Goal: Information Seeking & Learning: Check status

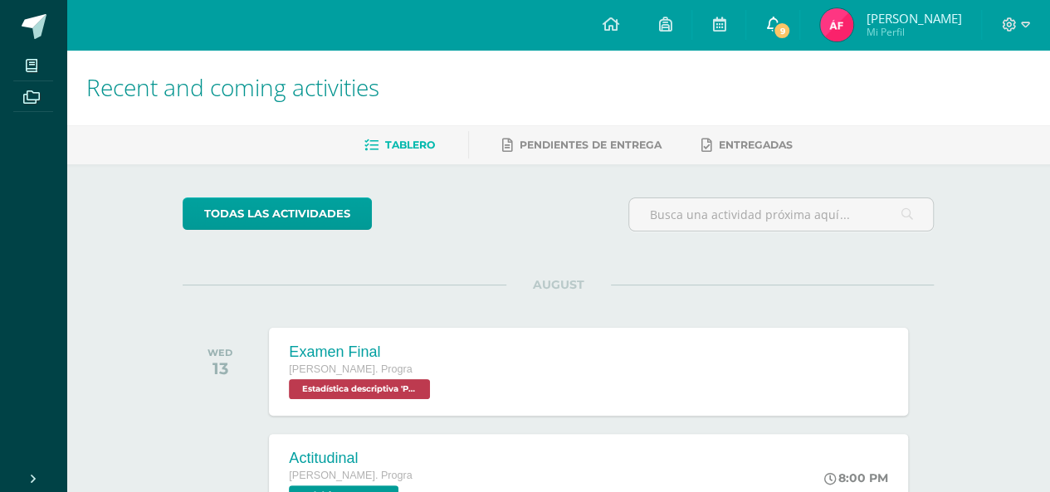
click at [791, 31] on span "9" at bounding box center [781, 31] width 18 height 18
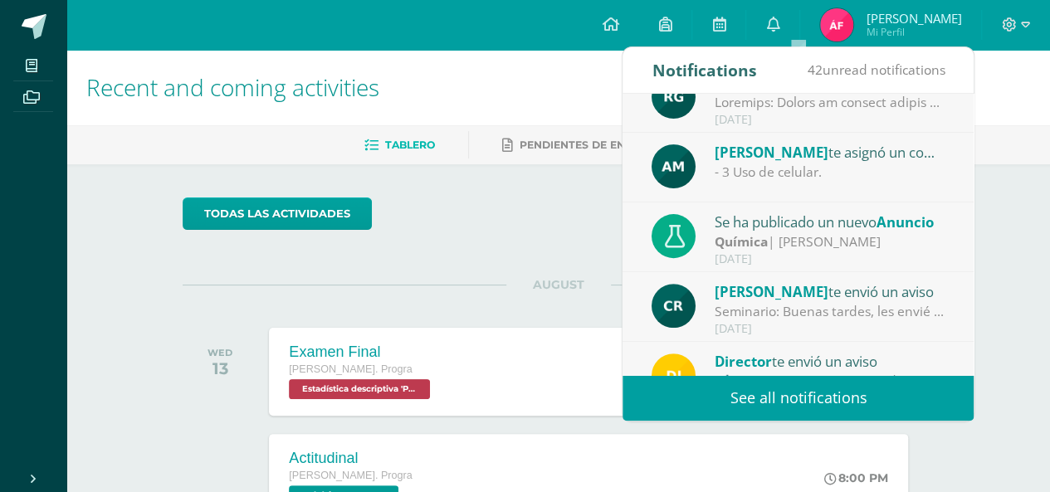
scroll to position [231, 0]
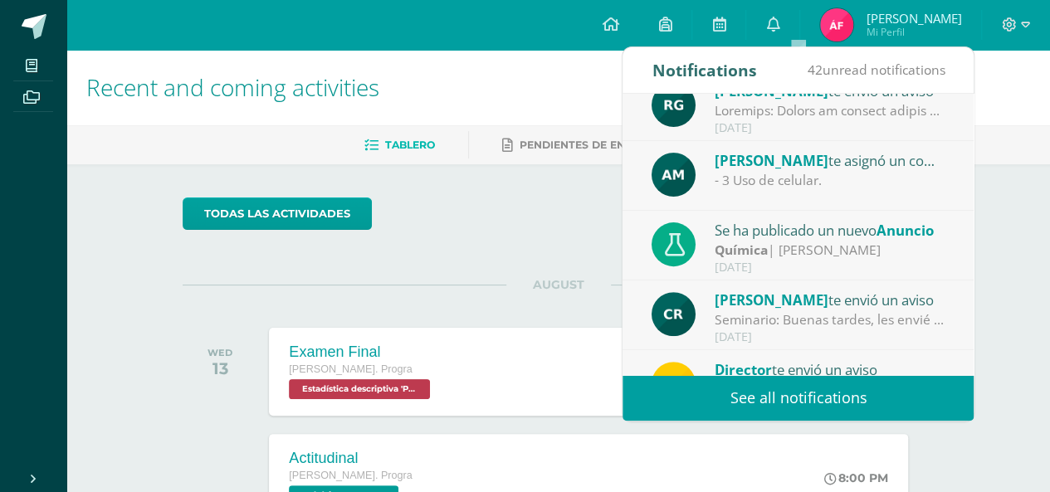
click at [860, 171] on div "- 3 Uso de celular." at bounding box center [829, 180] width 231 height 19
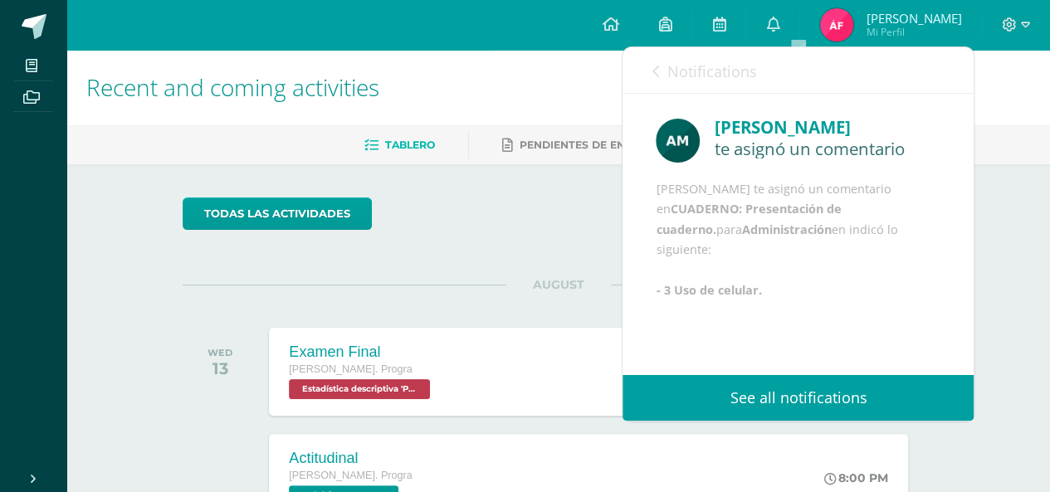
scroll to position [3, 0]
click at [652, 66] on icon at bounding box center [654, 71] width 7 height 13
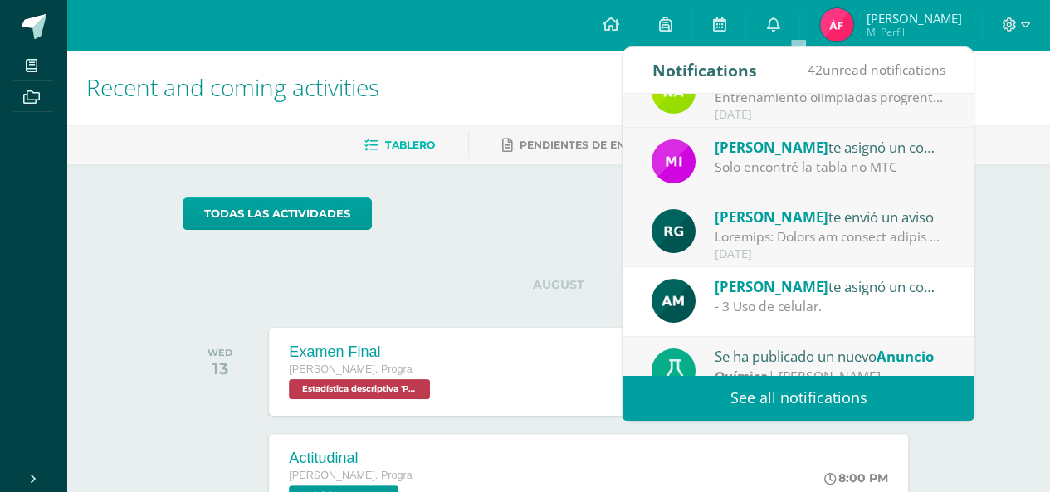
scroll to position [93, 0]
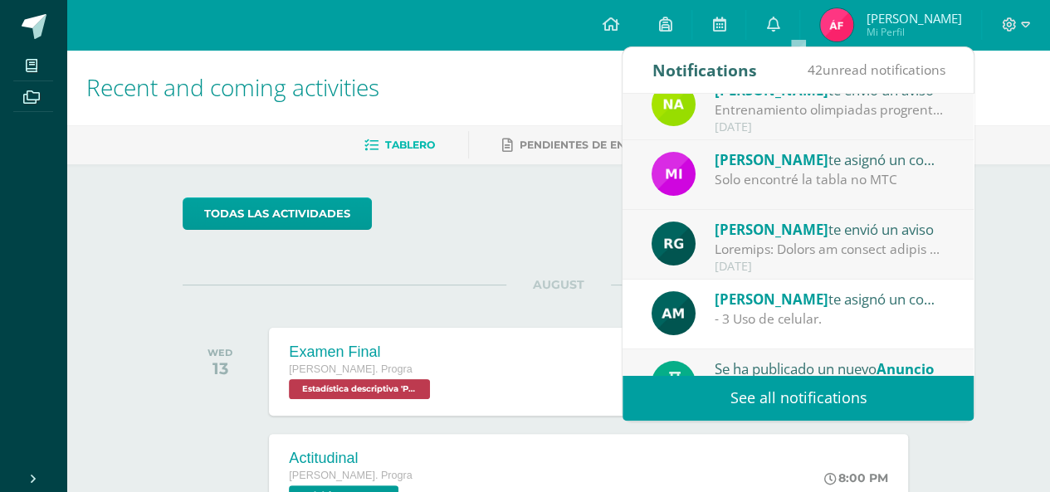
click at [881, 231] on div "Rosana Gómez te envió un aviso" at bounding box center [829, 229] width 231 height 22
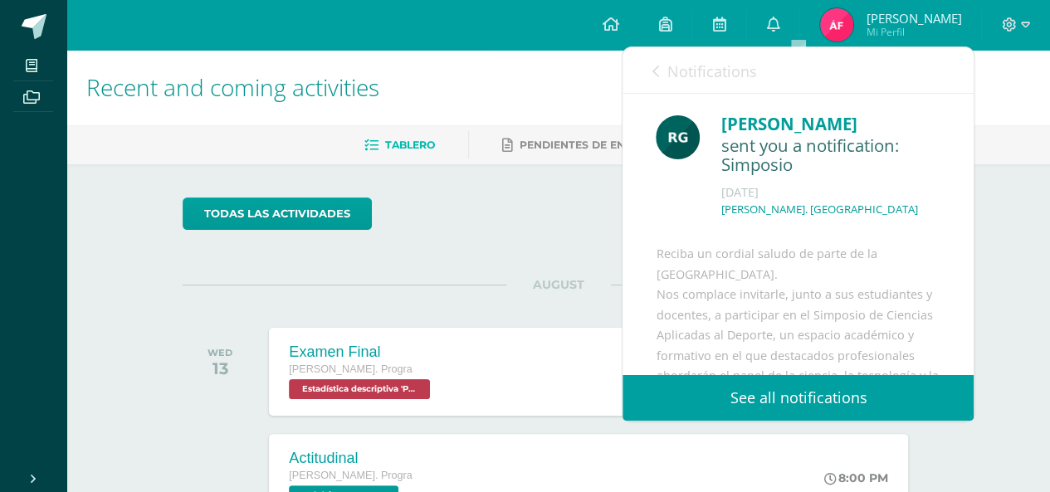
click at [690, 74] on span "Notifications" at bounding box center [711, 71] width 90 height 20
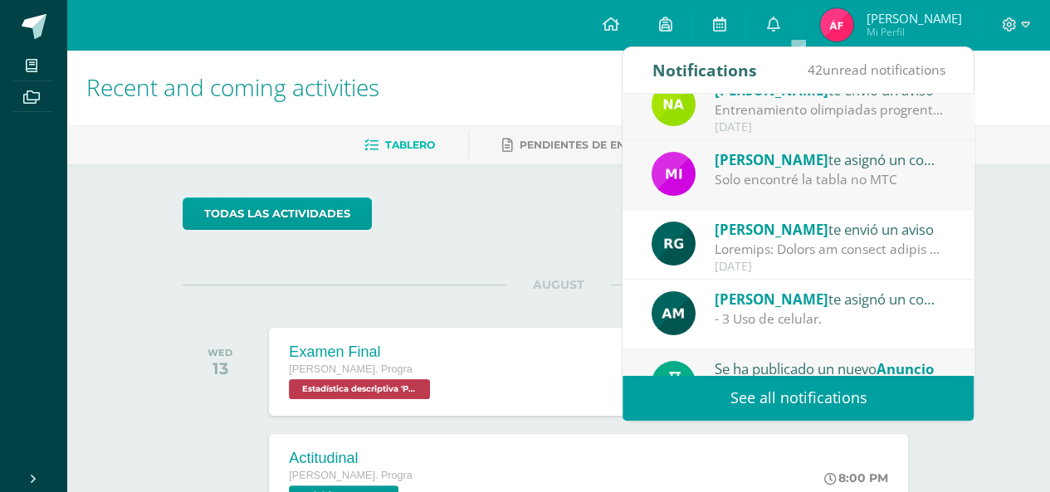
click at [778, 173] on div "Solo encontré la tabla no MTC" at bounding box center [829, 179] width 231 height 19
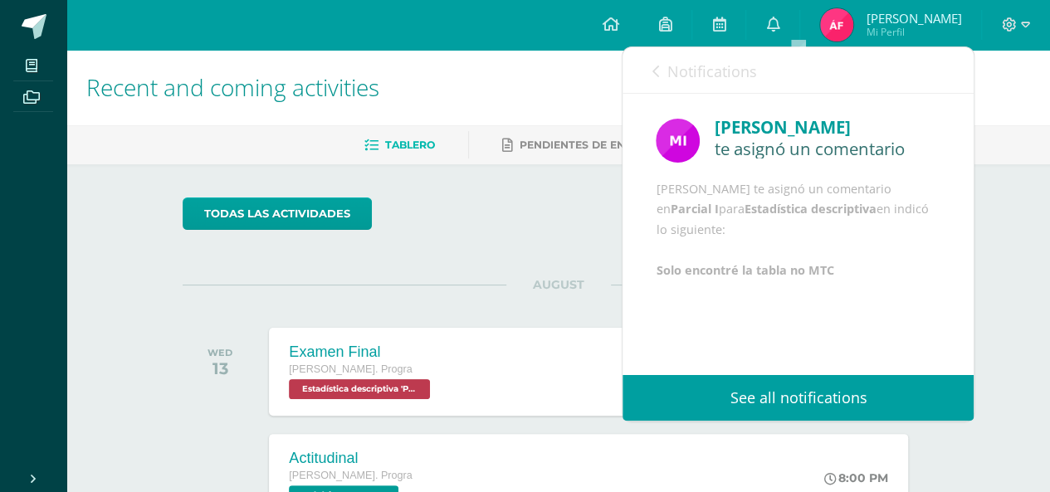
click at [657, 65] on icon at bounding box center [654, 71] width 7 height 13
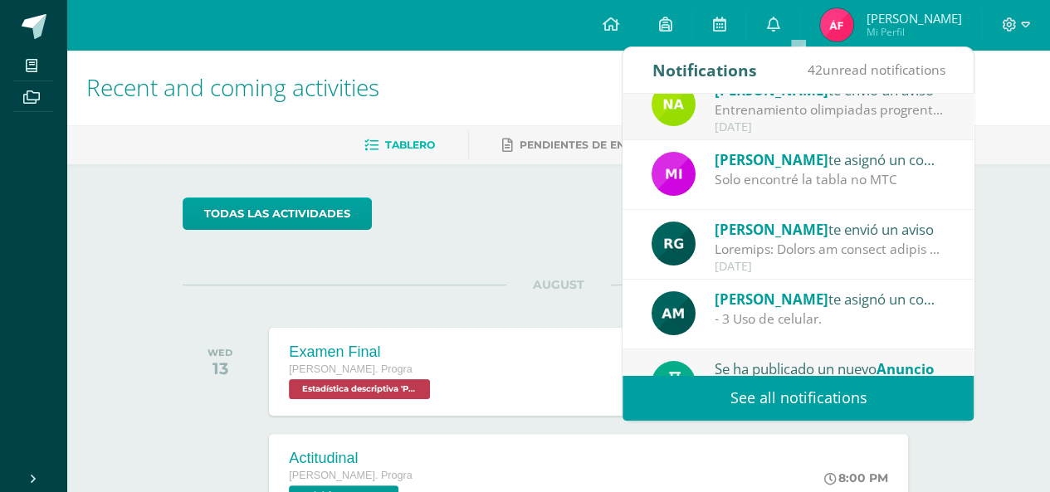
click at [783, 143] on div "Mirna Sajché te asignó un comentario en 'Parcial I' para 'Estadística descripti…" at bounding box center [797, 175] width 351 height 70
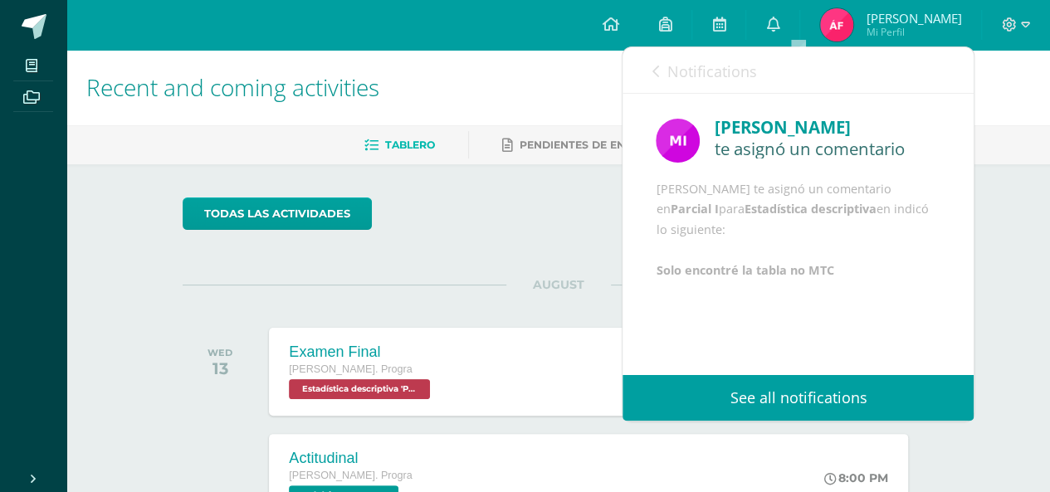
click at [672, 79] on span "Notifications" at bounding box center [711, 71] width 90 height 20
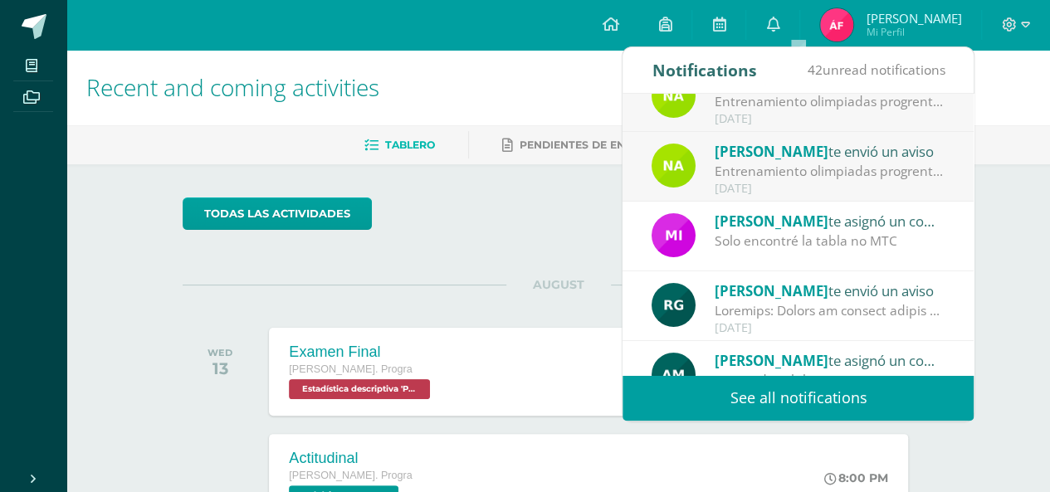
scroll to position [0, 0]
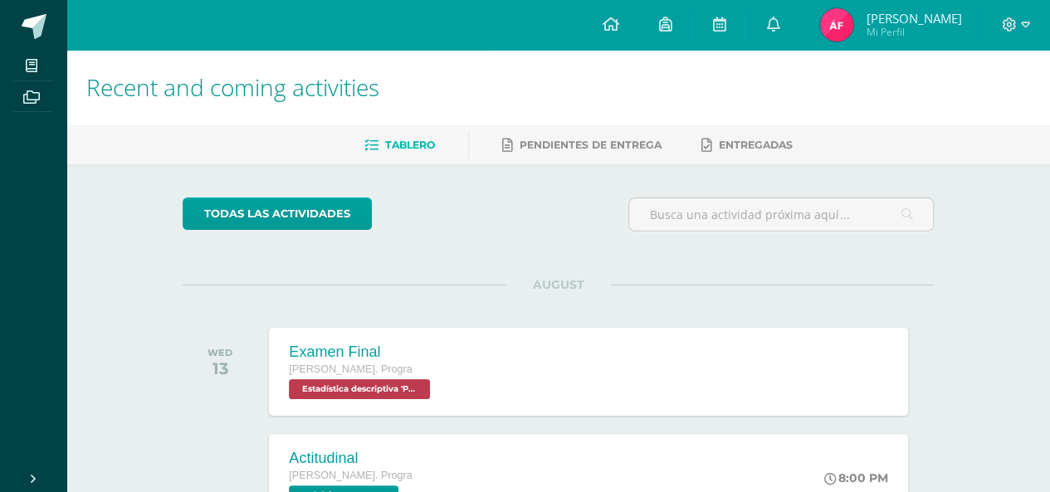
click at [853, 22] on img at bounding box center [836, 24] width 33 height 33
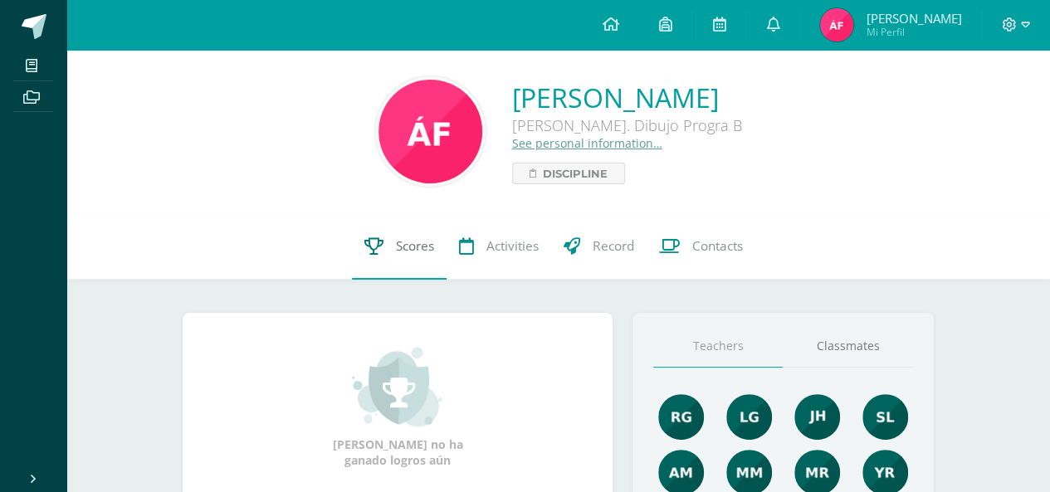
click at [372, 265] on link "Scores" at bounding box center [399, 246] width 95 height 66
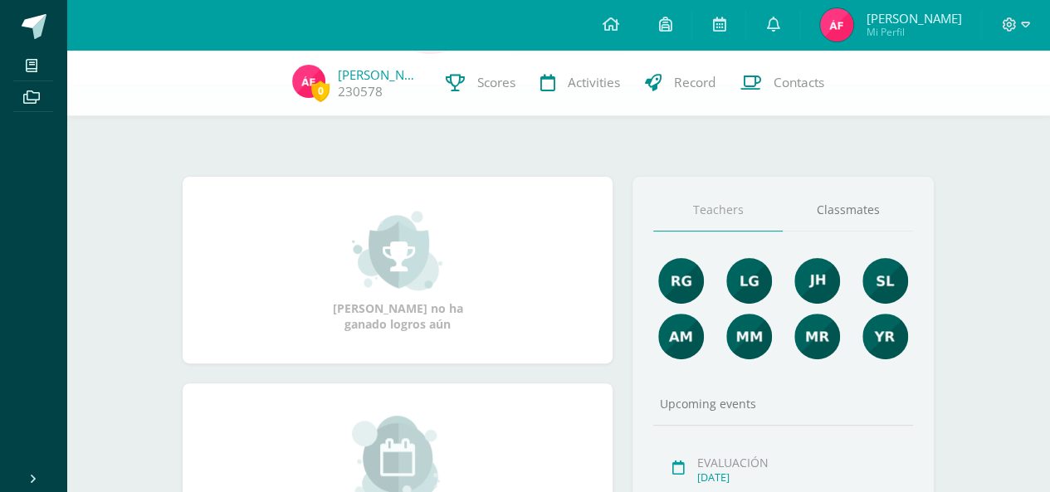
scroll to position [232, 0]
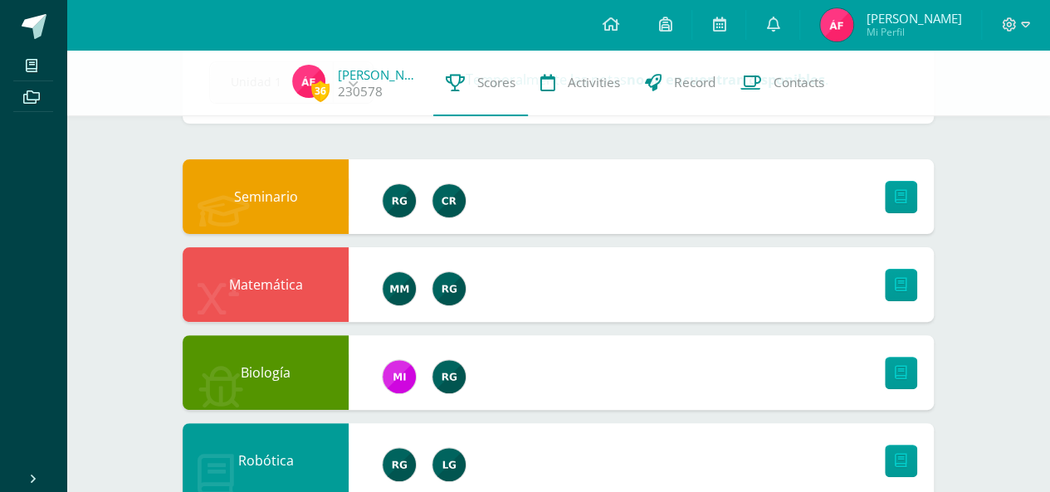
scroll to position [39, 0]
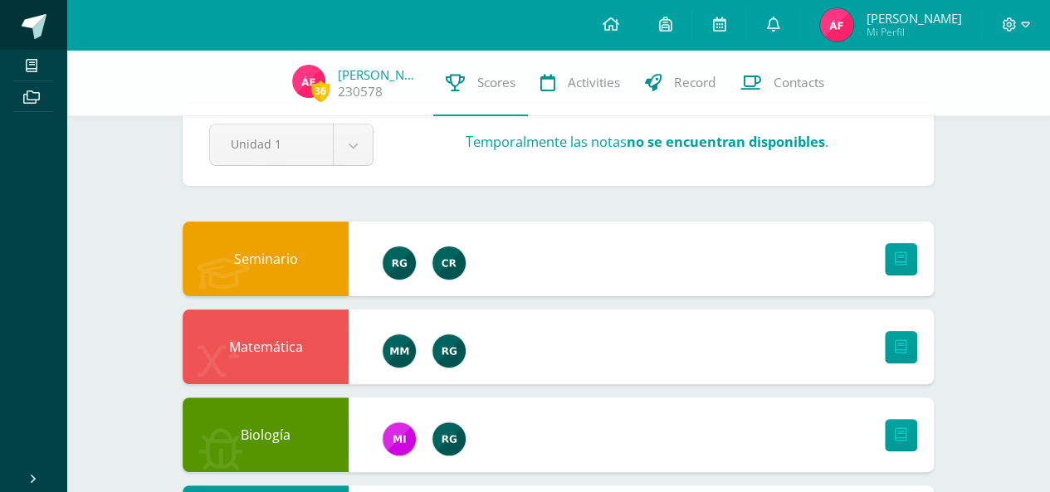
click at [23, 12] on link at bounding box center [33, 25] width 66 height 50
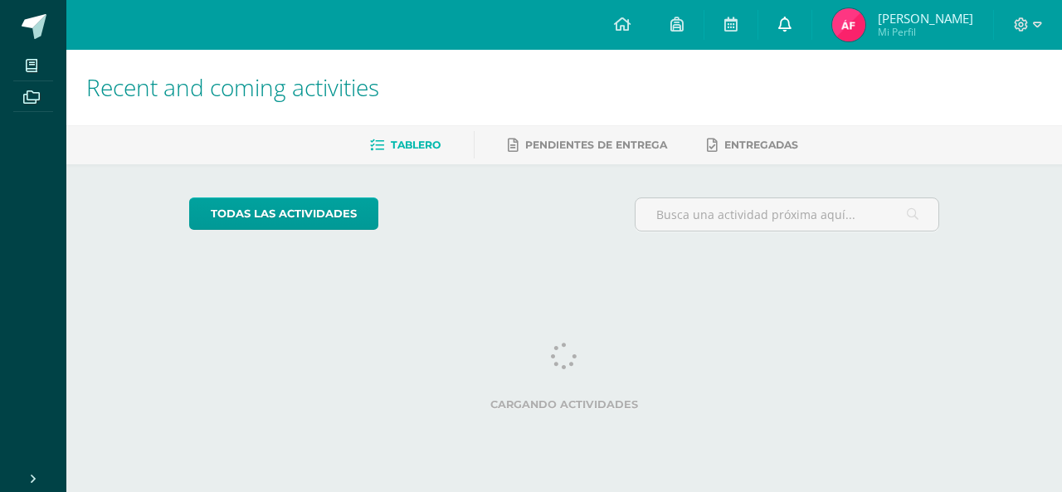
click at [811, 16] on link at bounding box center [784, 25] width 53 height 50
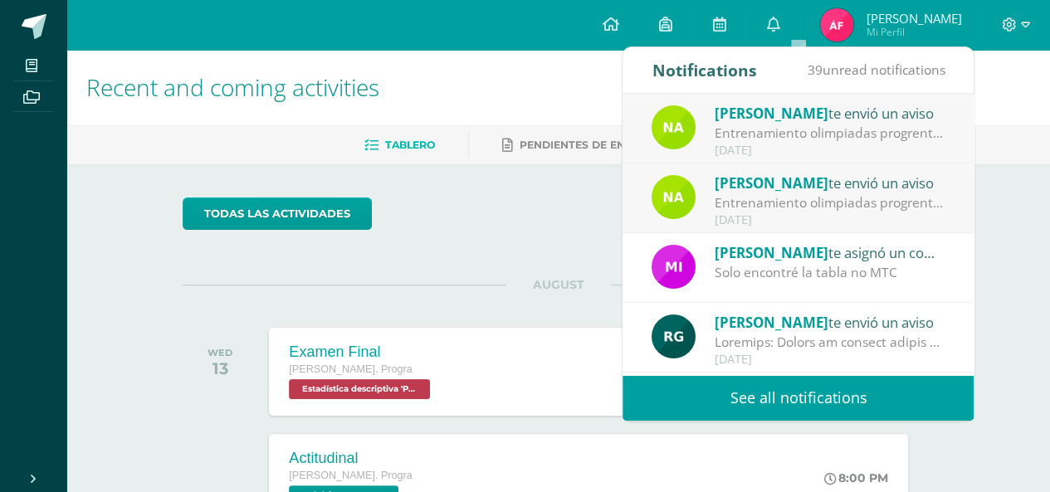
click at [124, 114] on h1 "Recent and coming activities" at bounding box center [557, 88] width 943 height 76
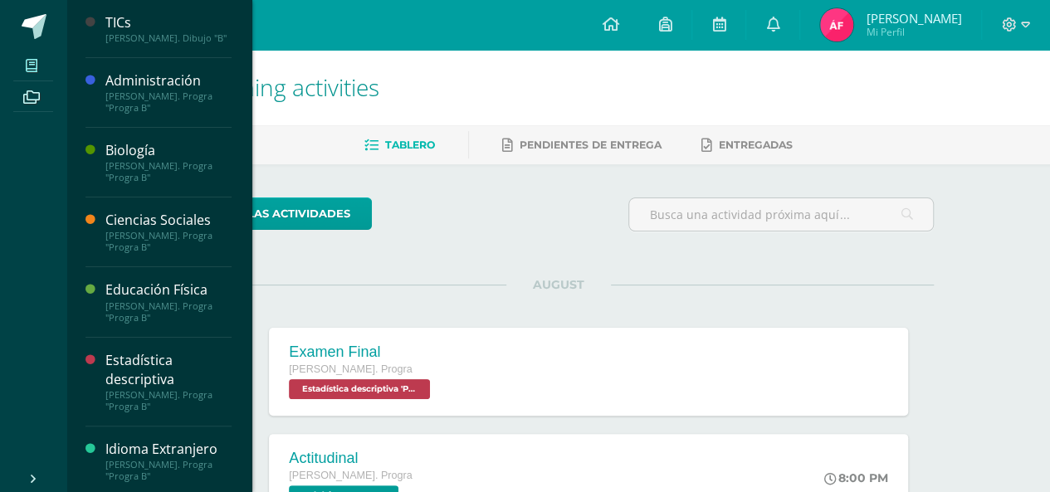
click at [24, 67] on span at bounding box center [31, 65] width 37 height 22
click at [184, 107] on div "[PERSON_NAME]. Progra "Progra B"" at bounding box center [168, 101] width 126 height 23
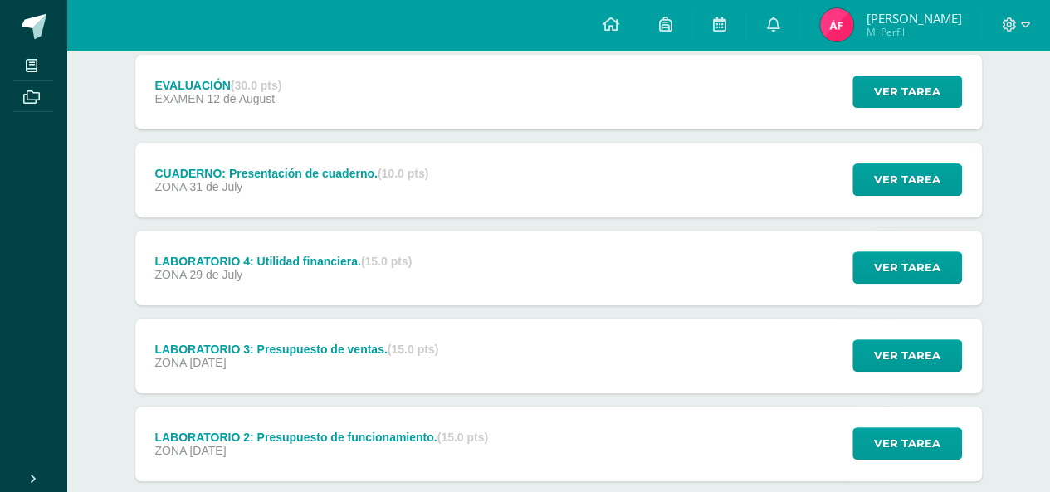
scroll to position [227, 0]
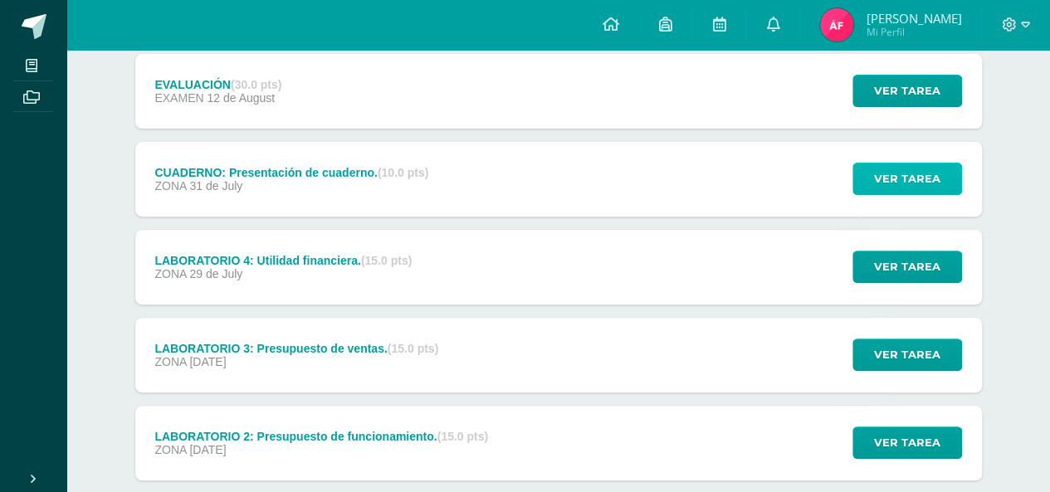
click at [933, 176] on span "Ver tarea" at bounding box center [907, 178] width 66 height 31
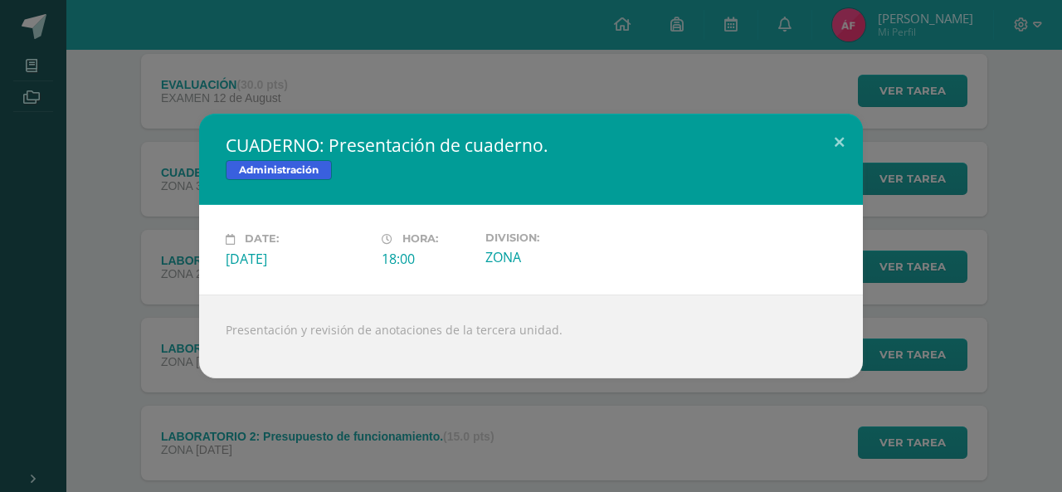
click at [155, 240] on div "CUADERNO: Presentación de cuaderno. Administración Date: Thursday 31 de July Ho…" at bounding box center [531, 246] width 1049 height 264
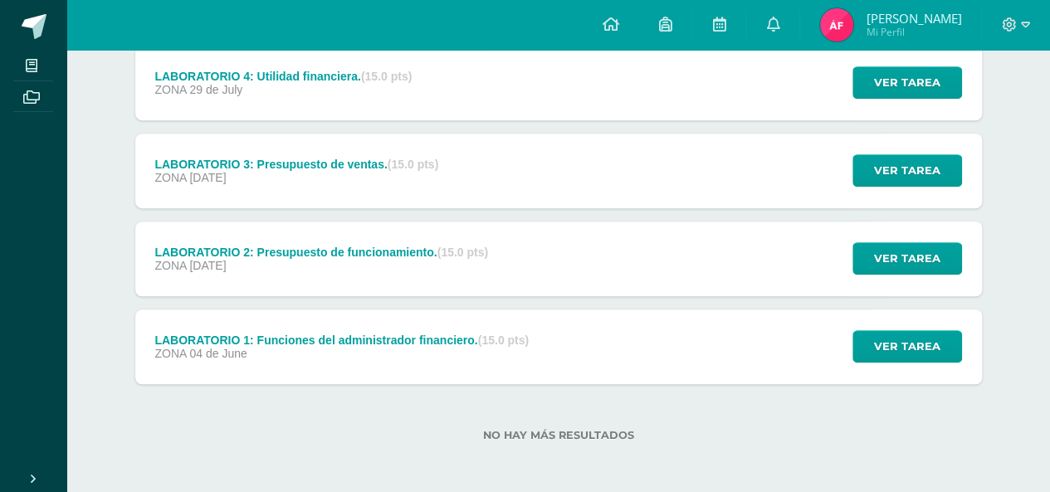
scroll to position [0, 0]
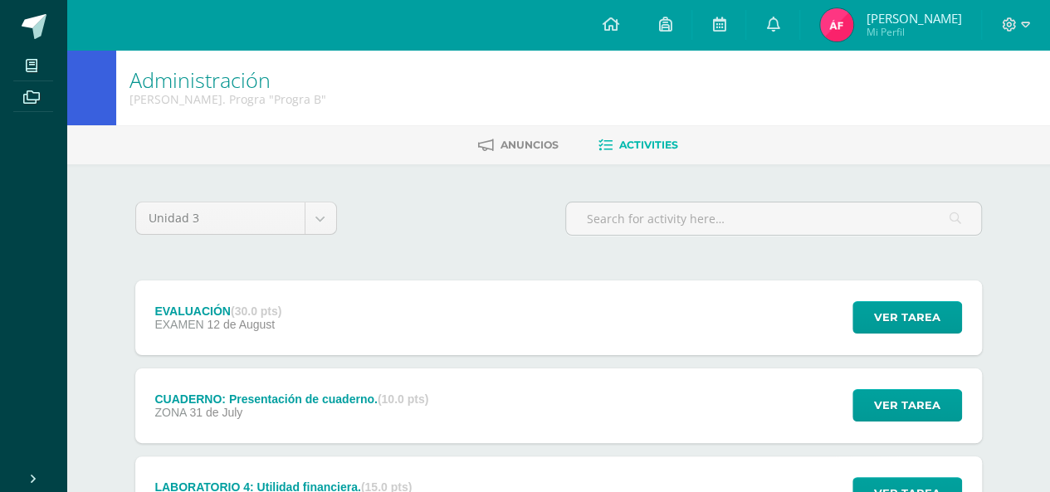
click at [853, 20] on img at bounding box center [836, 24] width 33 height 33
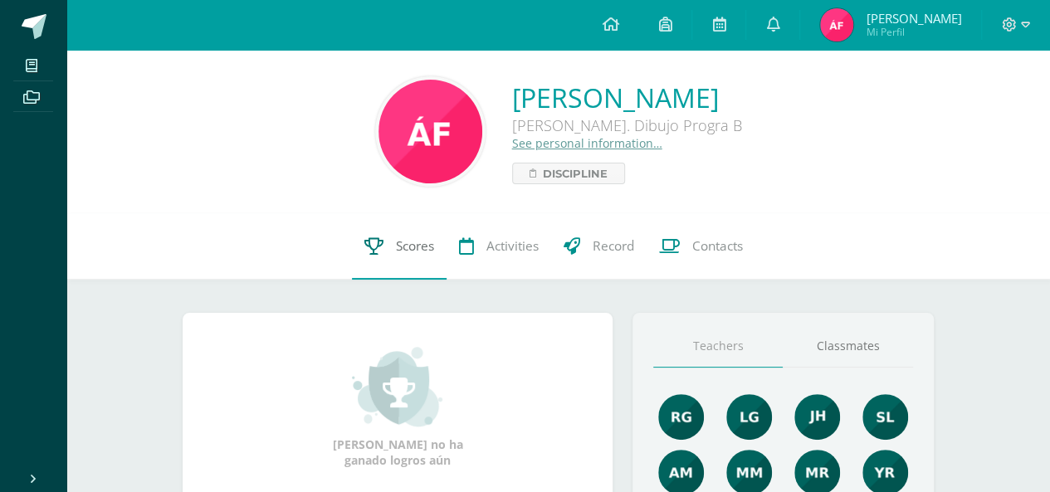
click at [398, 256] on link "Scores" at bounding box center [399, 246] width 95 height 66
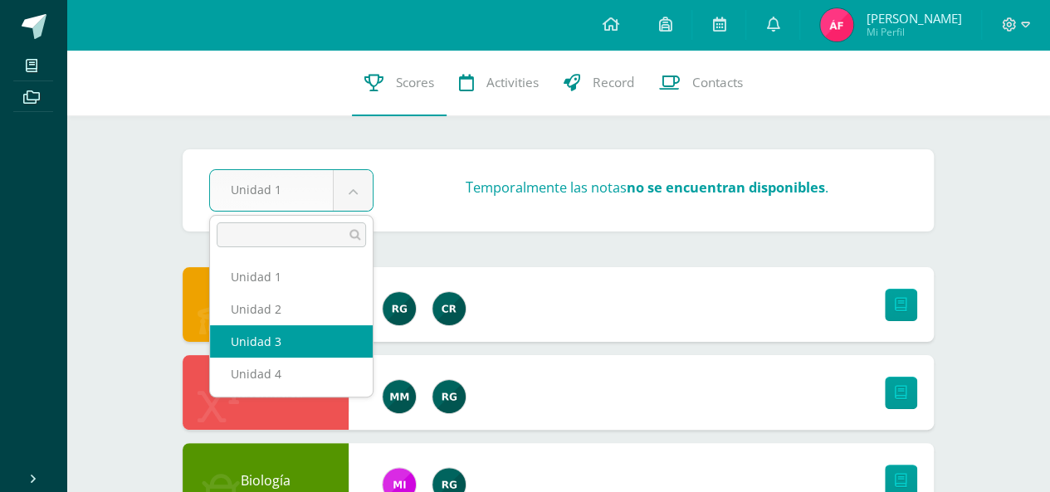
select select "Unidad 3"
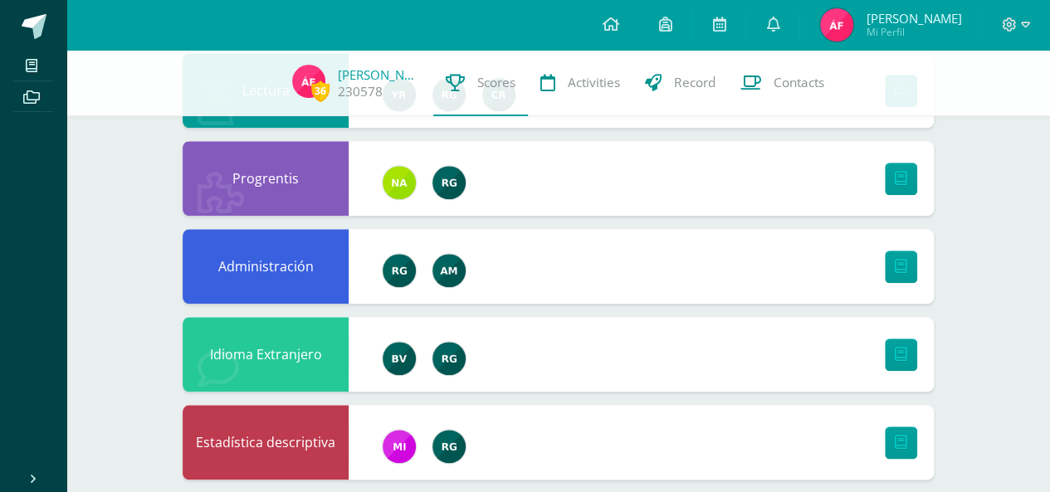
drag, startPoint x: 1061, startPoint y: 82, endPoint x: 1040, endPoint y: 282, distance: 201.1
click at [1040, 282] on html "My courses Archivos Cerrar panel TICs Quinto Bach. Dibujo "B" Administración Qu…" at bounding box center [525, 109] width 1050 height 1688
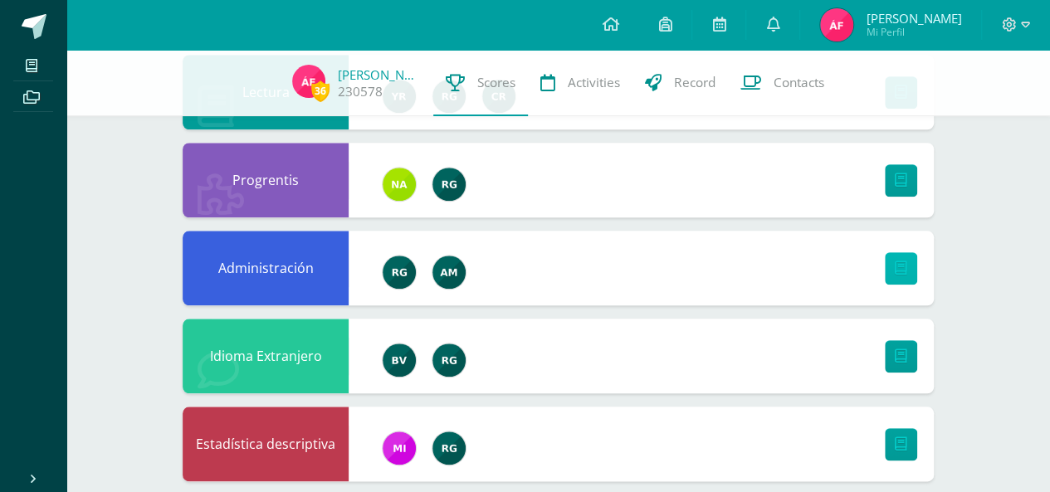
click at [899, 273] on icon at bounding box center [900, 268] width 12 height 14
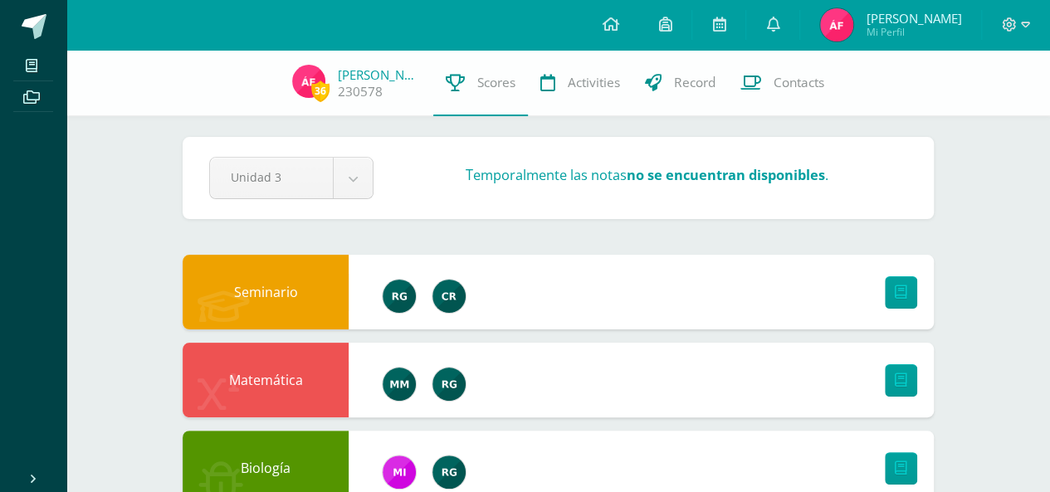
scroll to position [8, 0]
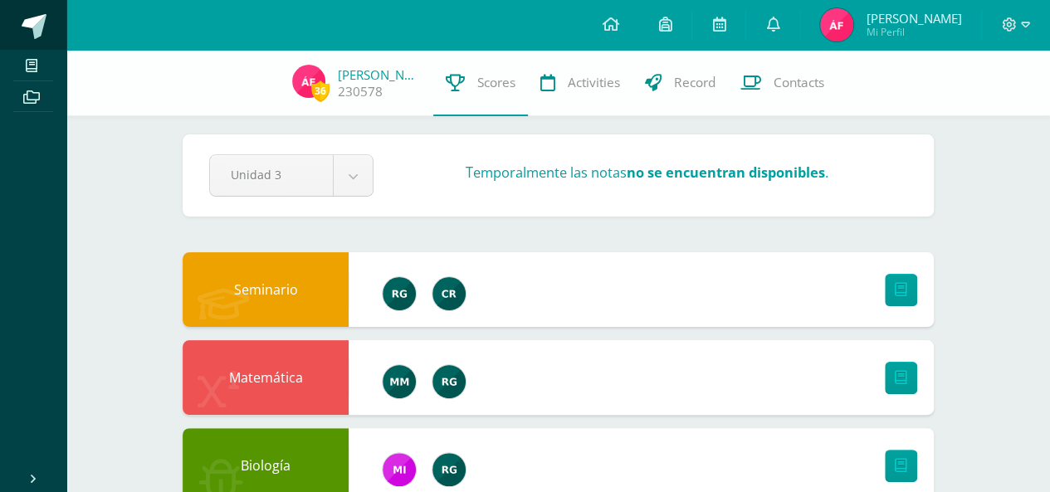
click at [56, 27] on span at bounding box center [91, 27] width 78 height 35
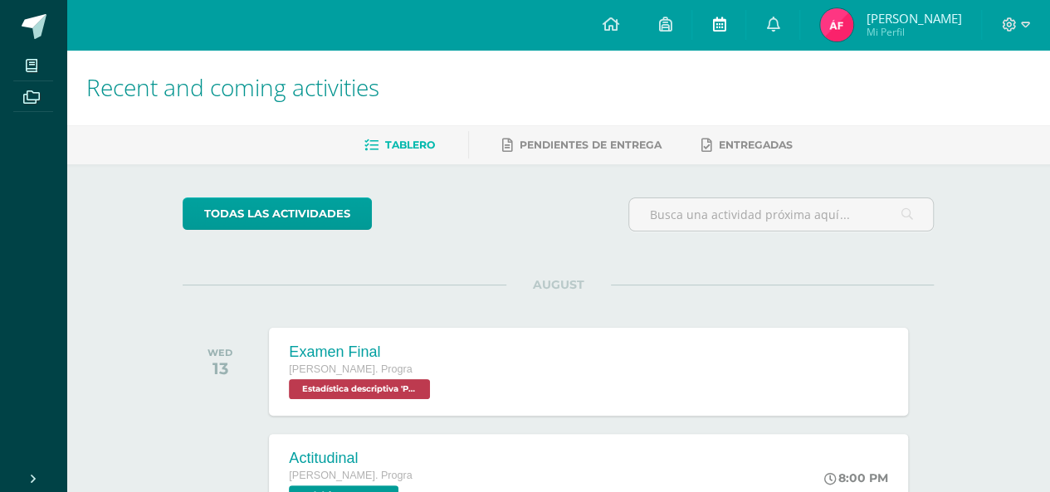
click at [725, 26] on icon at bounding box center [718, 24] width 13 height 15
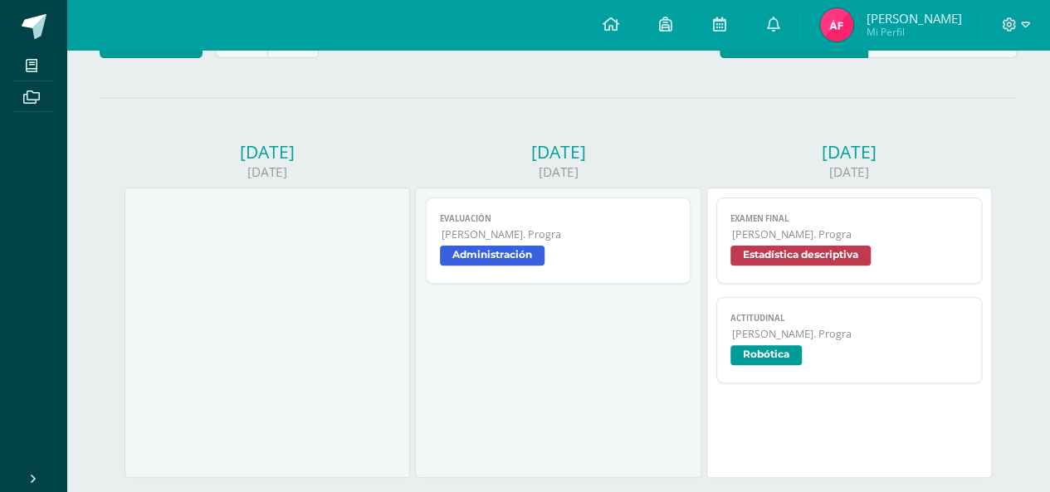
scroll to position [111, 0]
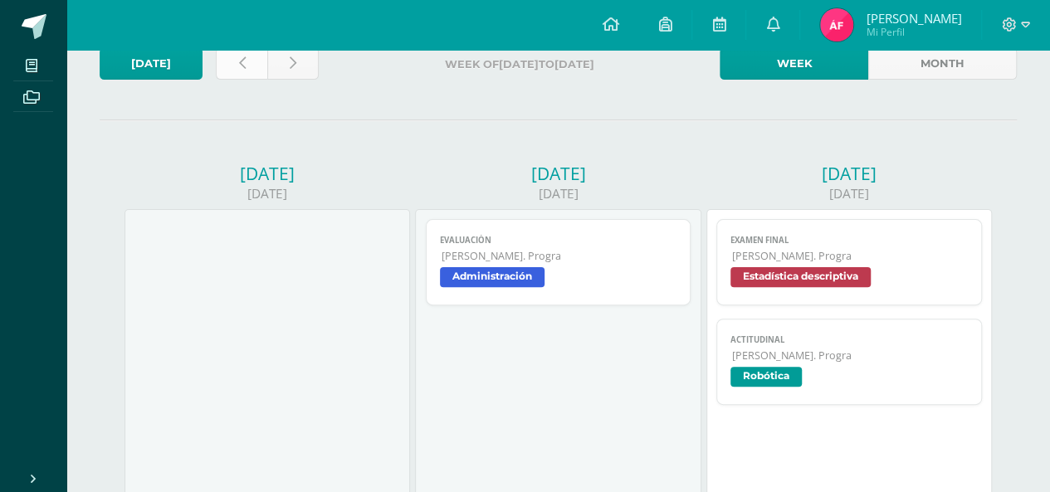
click at [252, 65] on link at bounding box center [241, 63] width 51 height 32
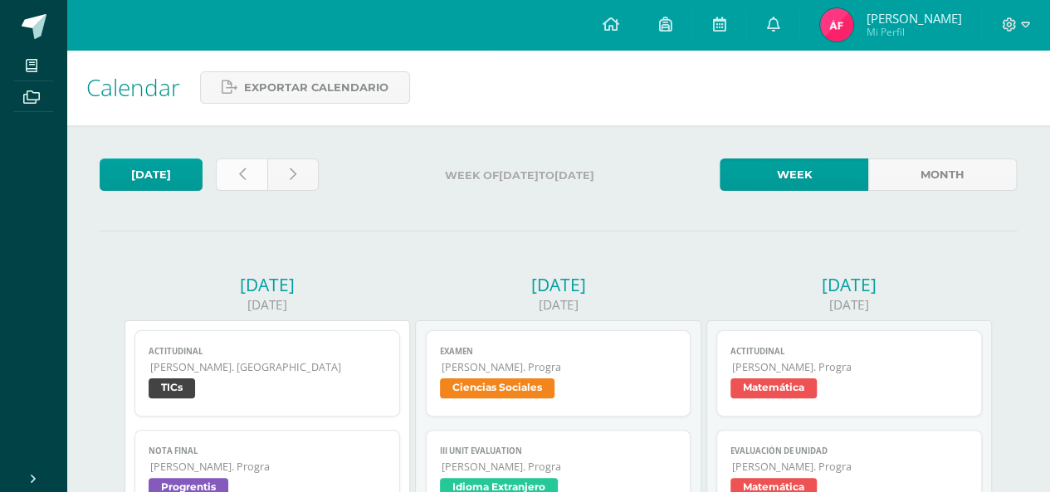
click at [254, 187] on link at bounding box center [241, 174] width 51 height 32
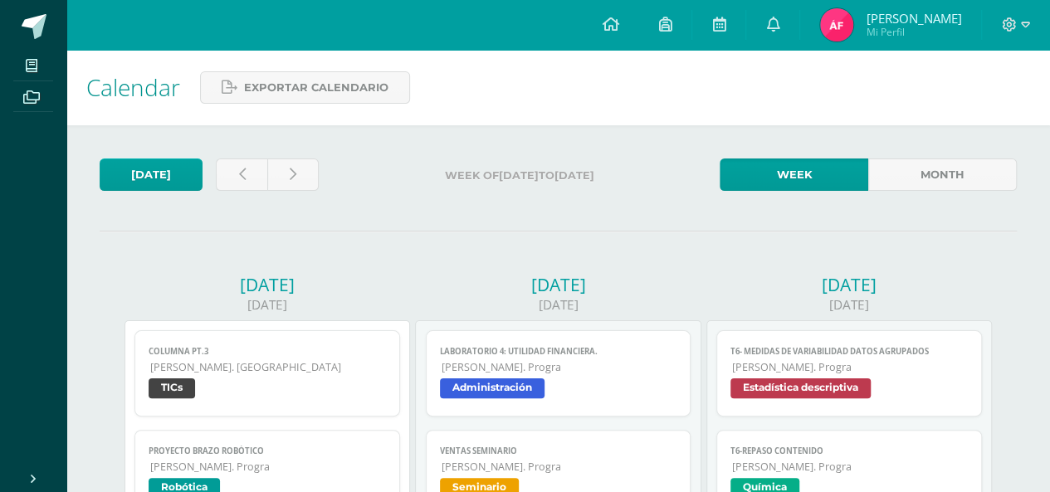
click at [655, 401] on span "Administración" at bounding box center [558, 390] width 237 height 24
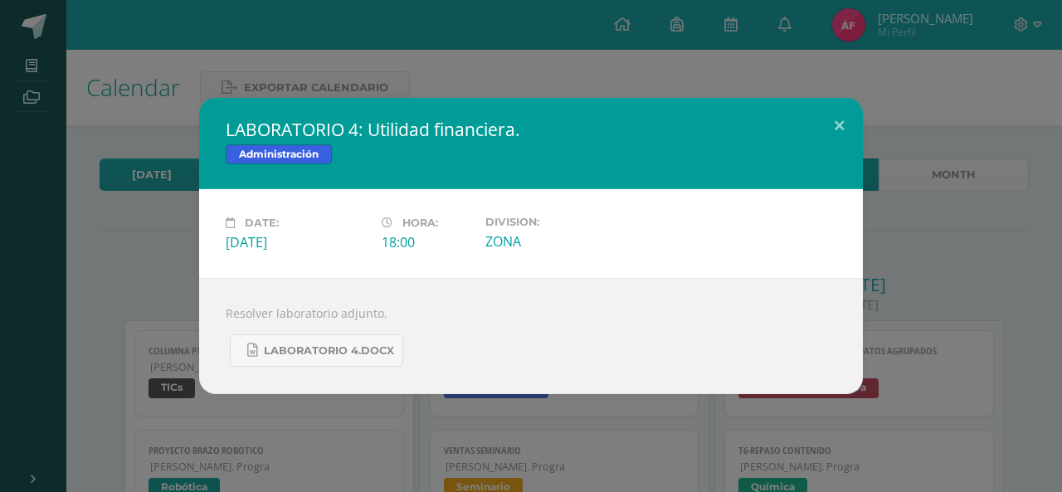
click at [114, 281] on div "LABORATORIO 4: Utilidad financiera. Administración Date: [DATE] Hora: 18:00 Div…" at bounding box center [531, 246] width 1049 height 296
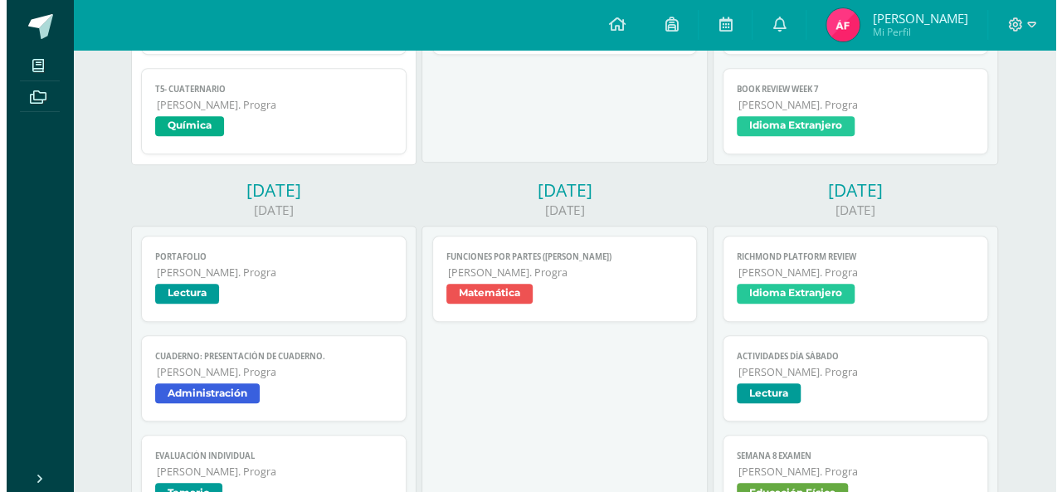
scroll to position [466, 0]
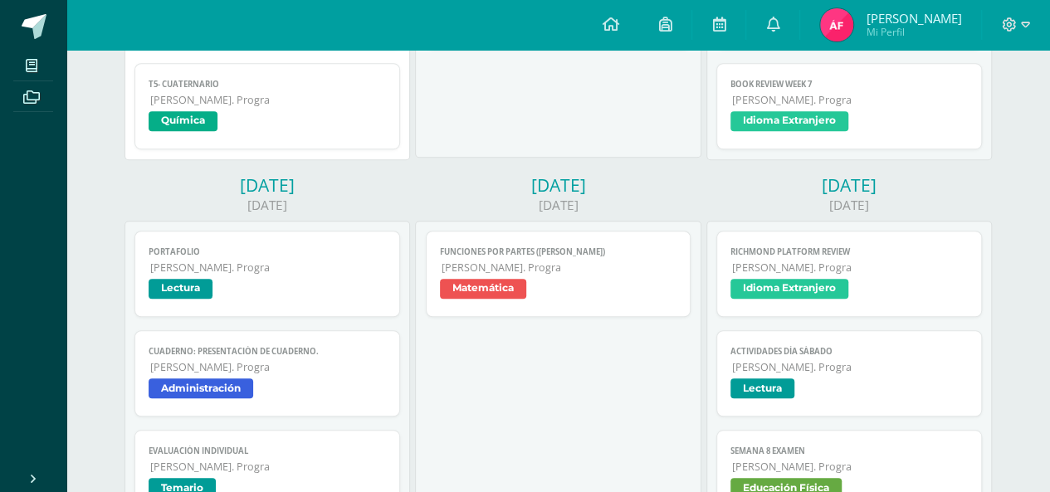
click at [300, 366] on span "[PERSON_NAME]. Progra" at bounding box center [268, 367] width 236 height 14
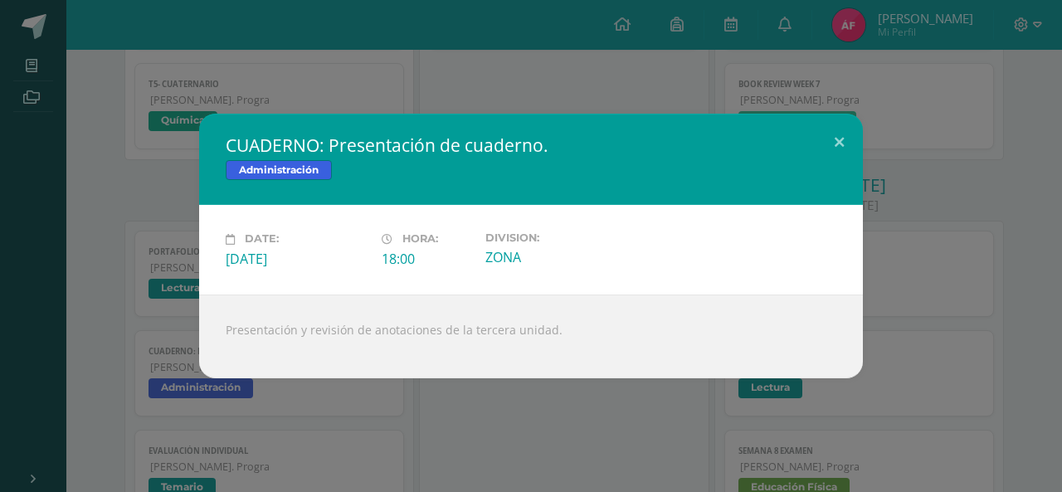
click at [134, 330] on link "CUADERNO: Presentación de cuaderno. [PERSON_NAME]. Progra Administración" at bounding box center [269, 373] width 270 height 86
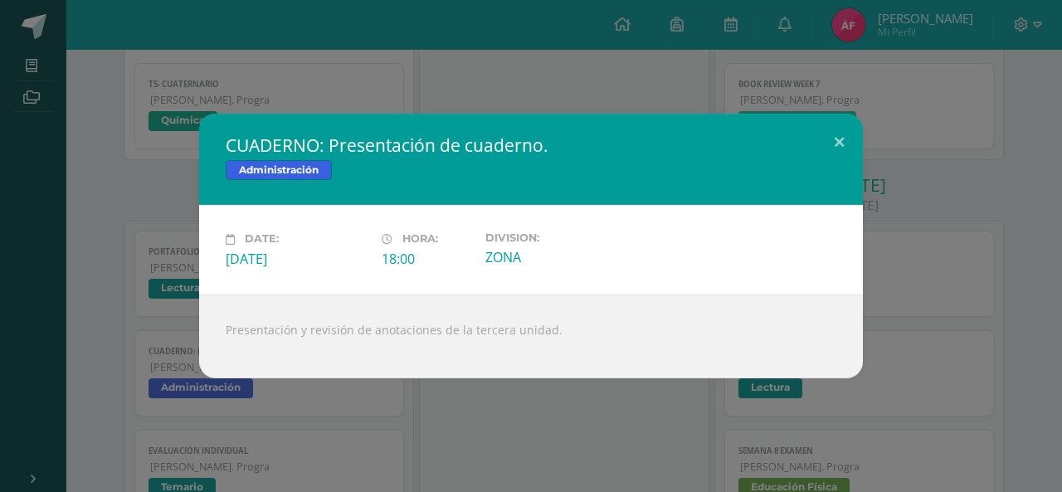
click at [134, 330] on link "CUADERNO: Presentación de cuaderno. [PERSON_NAME]. Progra Administración" at bounding box center [269, 373] width 270 height 86
